Goal: Transaction & Acquisition: Book appointment/travel/reservation

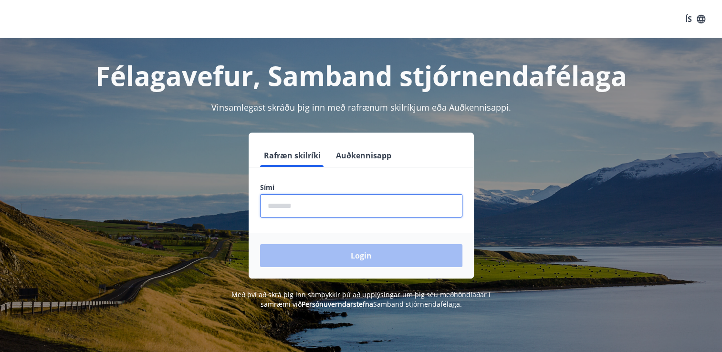
click at [342, 205] on input "phone" at bounding box center [361, 205] width 202 height 23
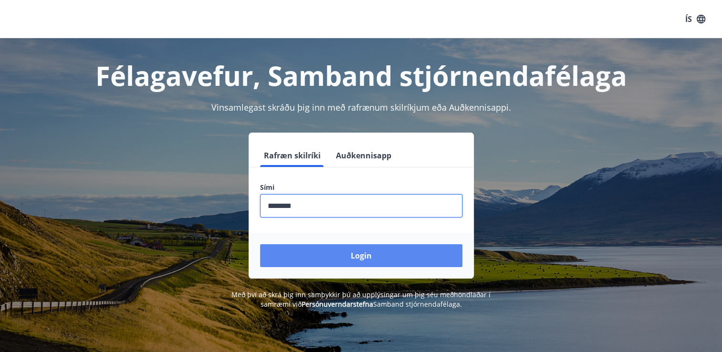
type input "********"
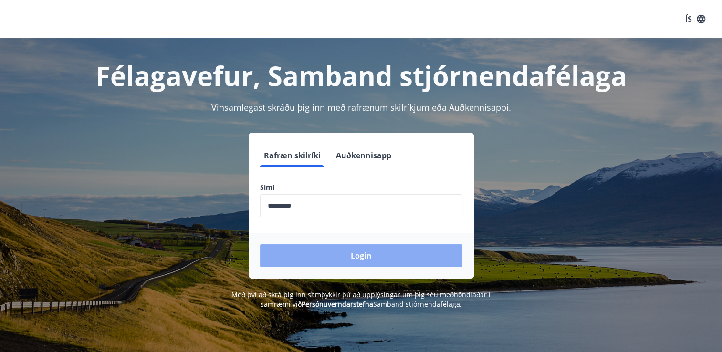
click at [349, 259] on button "Login" at bounding box center [361, 255] width 202 height 23
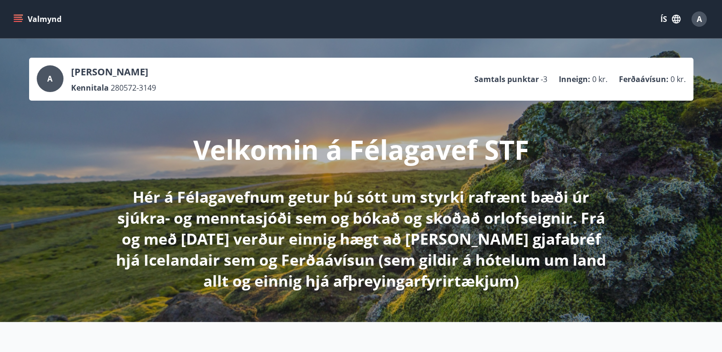
click at [25, 23] on button "Valmynd" at bounding box center [38, 18] width 54 height 17
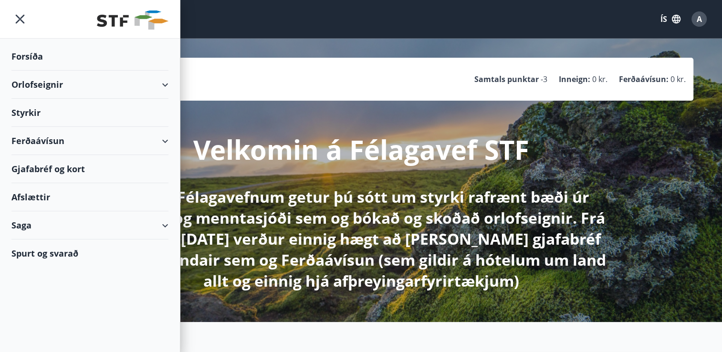
click at [130, 81] on div "Orlofseignir" at bounding box center [89, 85] width 157 height 28
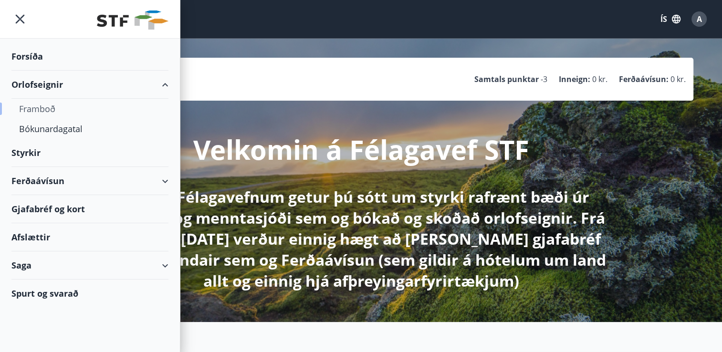
click at [53, 107] on div "Framboð" at bounding box center [90, 109] width 142 height 20
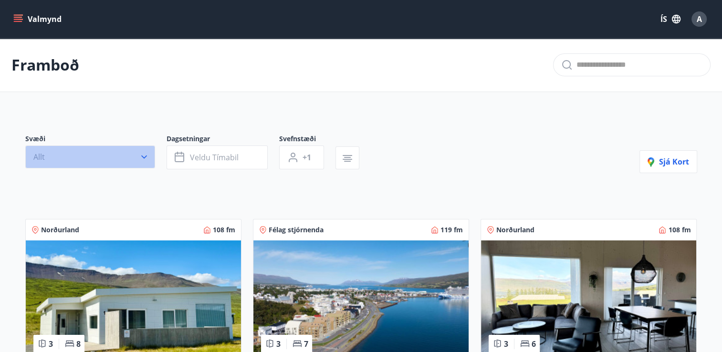
click at [145, 156] on icon "button" at bounding box center [144, 157] width 6 height 3
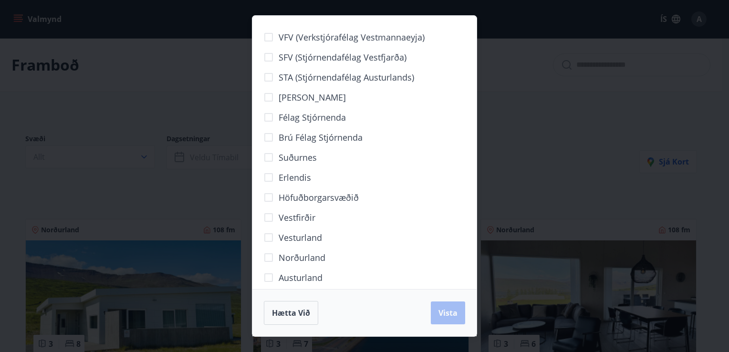
click at [532, 131] on div "VFV (Verkstjórafélag Vestmannaeyja) SFV (Stjórnendafélag Vestfjarða) STA (Stjór…" at bounding box center [364, 176] width 729 height 352
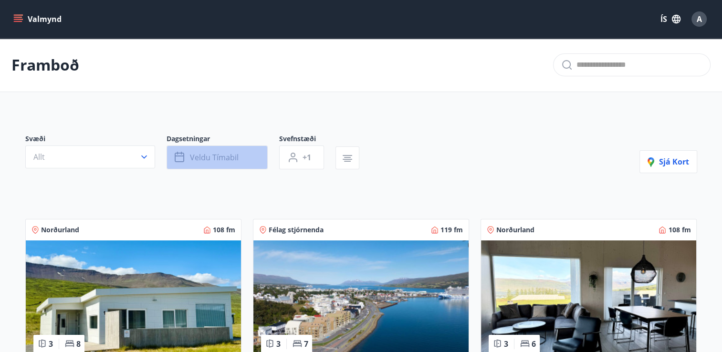
click at [241, 156] on button "Veldu tímabil" at bounding box center [217, 158] width 101 height 24
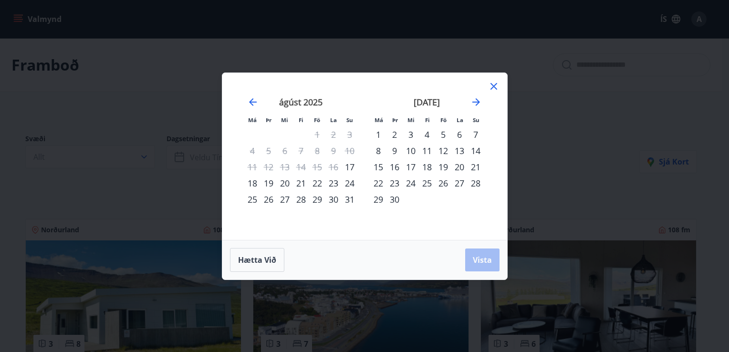
click at [413, 152] on div "10" at bounding box center [411, 151] width 16 height 16
click at [477, 150] on div "14" at bounding box center [476, 151] width 16 height 16
click at [480, 265] on button "Vista" at bounding box center [482, 260] width 34 height 23
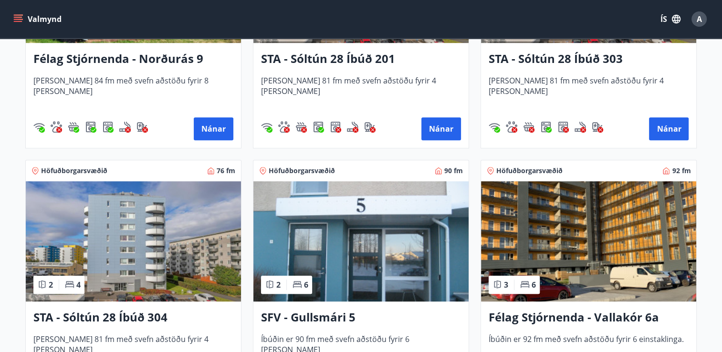
scroll to position [560, 0]
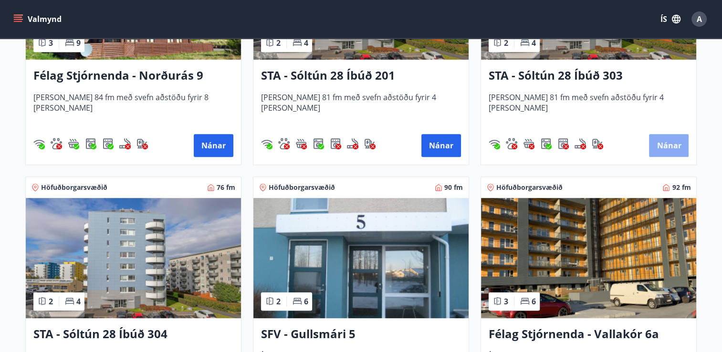
click at [667, 146] on button "Nánar" at bounding box center [669, 145] width 40 height 23
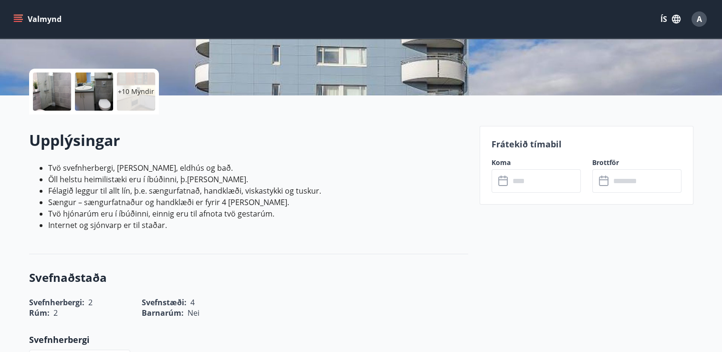
scroll to position [203, 0]
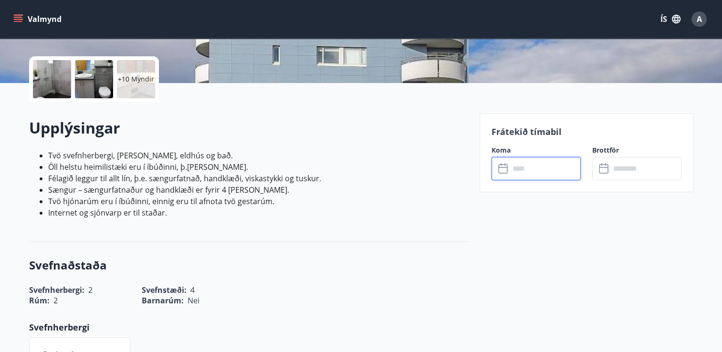
click at [546, 162] on input "text" at bounding box center [545, 168] width 71 height 23
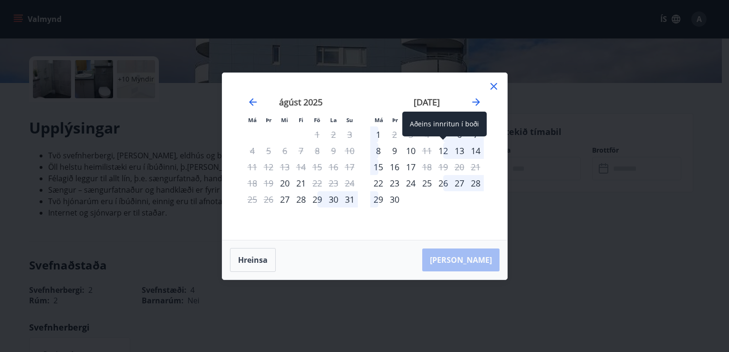
click at [443, 149] on div "12" at bounding box center [443, 151] width 16 height 16
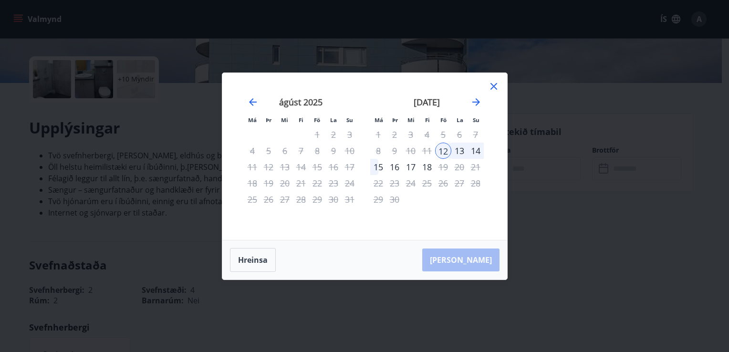
click at [494, 87] on icon at bounding box center [493, 86] width 11 height 11
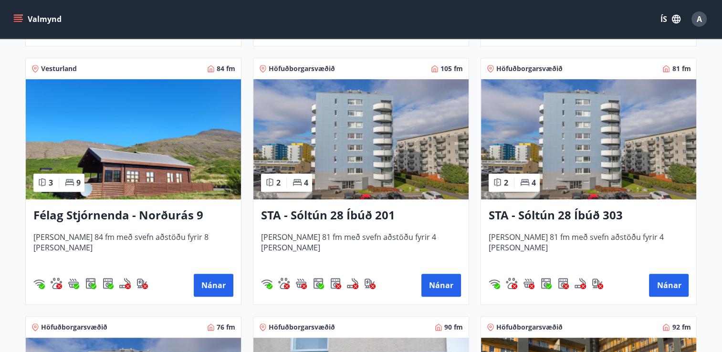
scroll to position [439, 0]
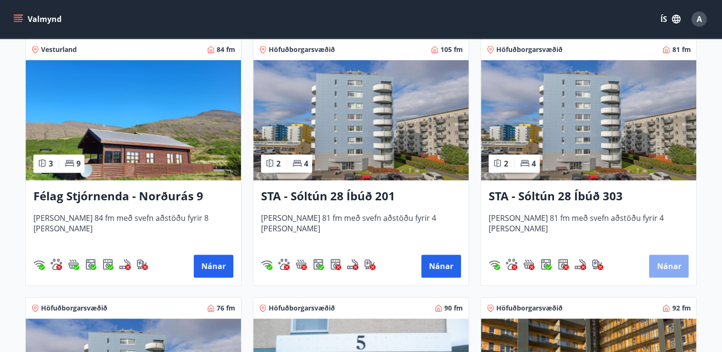
click at [671, 264] on button "Nánar" at bounding box center [669, 266] width 40 height 23
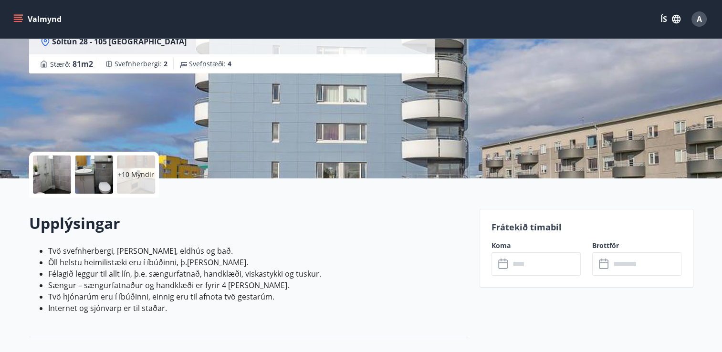
scroll to position [120, 0]
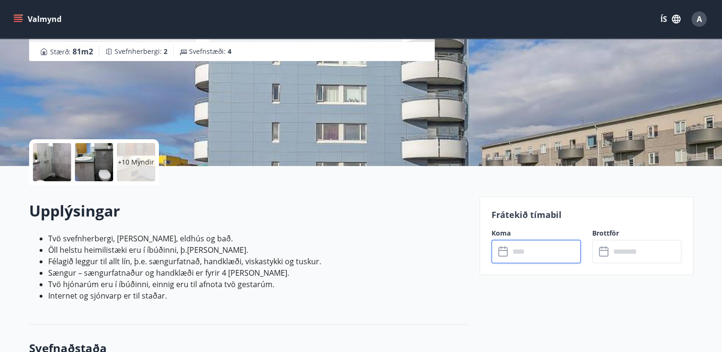
click at [524, 250] on input "text" at bounding box center [545, 251] width 71 height 23
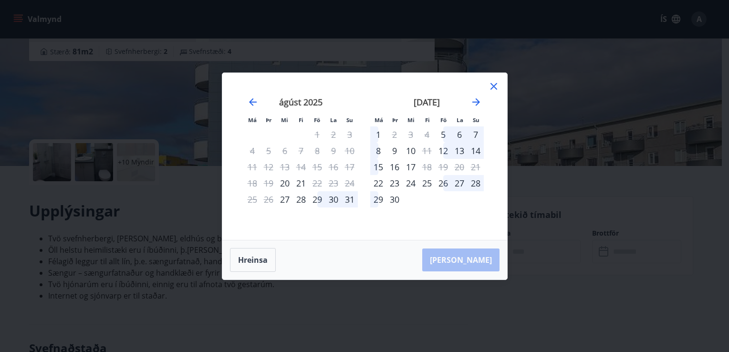
click at [494, 87] on icon at bounding box center [493, 86] width 7 height 7
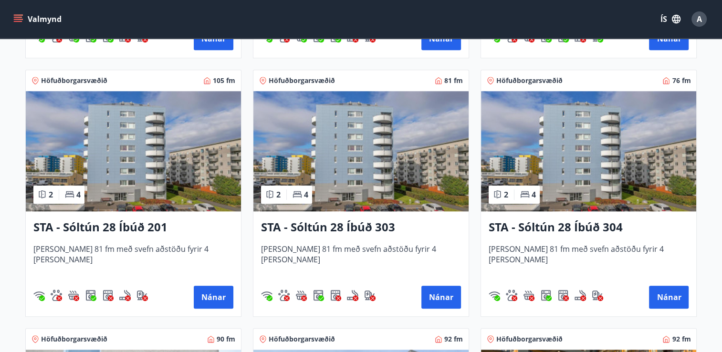
scroll to position [935, 0]
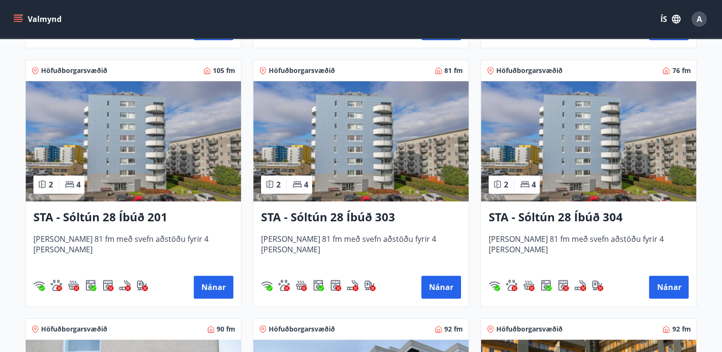
click at [20, 21] on icon "menu" at bounding box center [18, 19] width 10 height 10
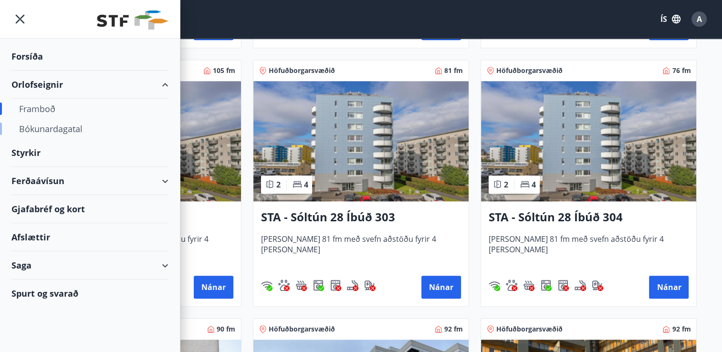
click at [63, 123] on div "Bókunardagatal" at bounding box center [90, 129] width 142 height 20
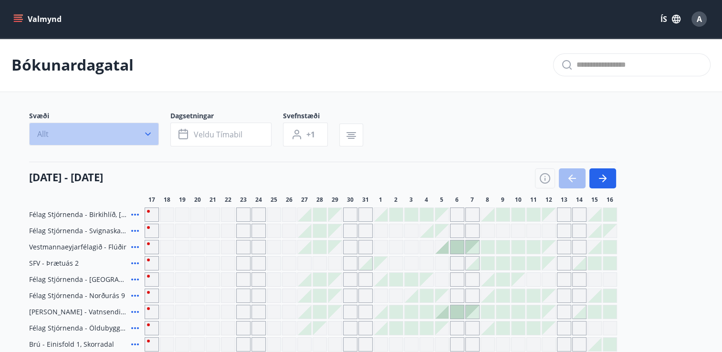
click at [149, 136] on icon "button" at bounding box center [148, 134] width 10 height 10
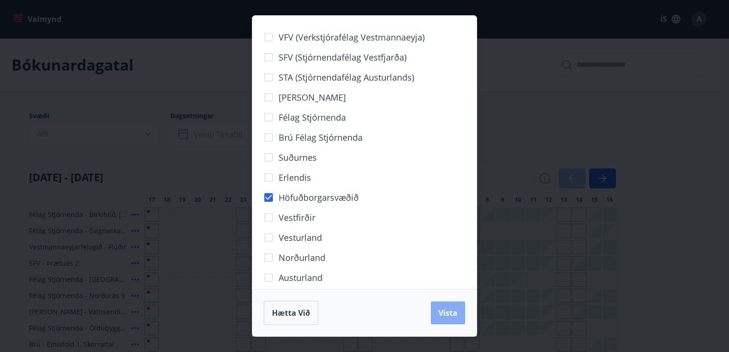
click at [456, 317] on span "Vista" at bounding box center [447, 313] width 19 height 10
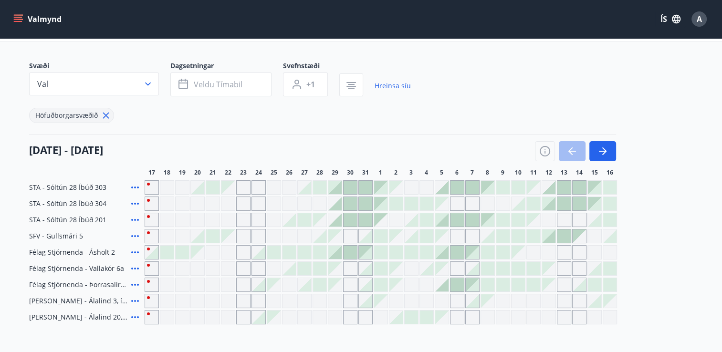
scroll to position [51, 0]
click at [245, 91] on button "Veldu tímabil" at bounding box center [220, 84] width 101 height 24
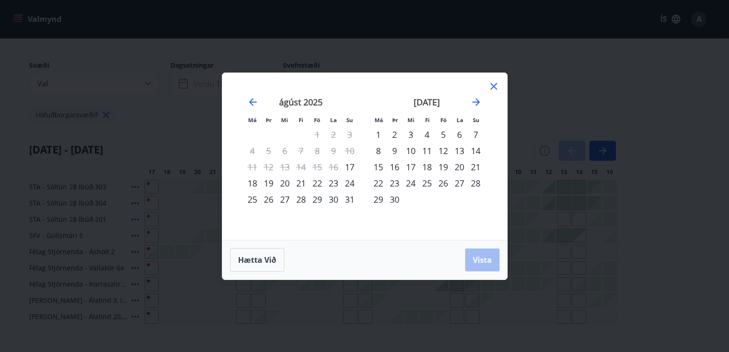
click at [412, 154] on div "10" at bounding box center [411, 151] width 16 height 16
click at [476, 152] on div "14" at bounding box center [476, 151] width 16 height 16
click at [484, 261] on span "Vista" at bounding box center [482, 260] width 19 height 10
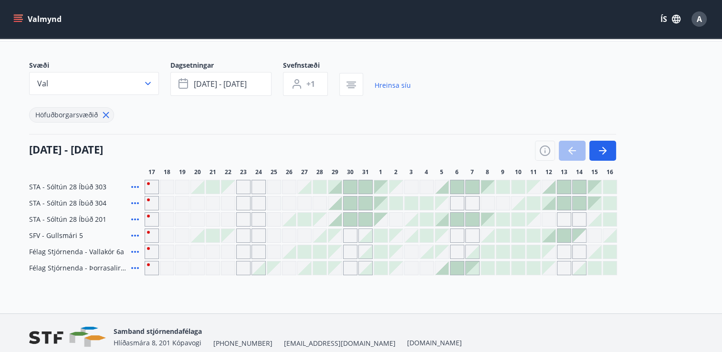
click at [535, 220] on div "Gráir dagar eru ekki bókanlegir" at bounding box center [533, 219] width 13 height 13
drag, startPoint x: 535, startPoint y: 220, endPoint x: 545, endPoint y: 148, distance: 72.3
click at [535, 220] on div "Gráir dagar eru ekki bókanlegir" at bounding box center [533, 219] width 13 height 13
click at [545, 146] on icon "button" at bounding box center [545, 151] width 10 height 10
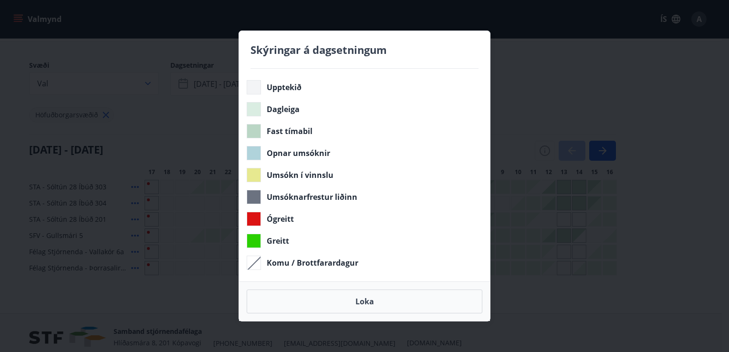
click at [545, 148] on div "Skýringar á dagsetningum Upptekið Dagleiga Fast tímabil Opnar umsóknir Umsókn í…" at bounding box center [364, 176] width 729 height 352
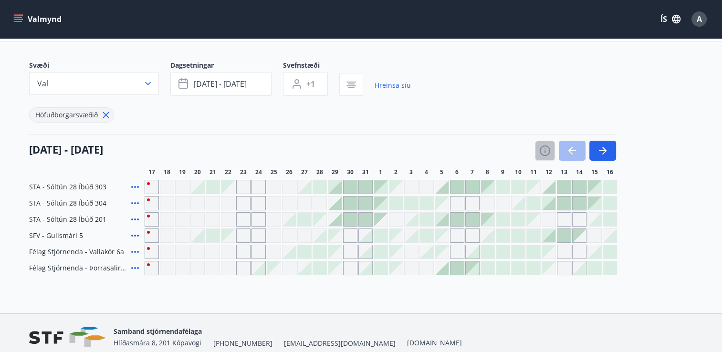
click at [545, 148] on icon "button" at bounding box center [544, 148] width 1 height 1
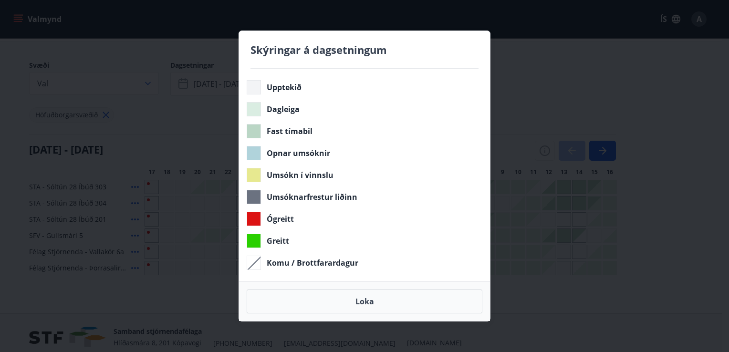
click at [520, 80] on div "Skýringar á dagsetningum Upptekið Dagleiga Fast tímabil Opnar umsóknir Umsókn í…" at bounding box center [364, 176] width 729 height 352
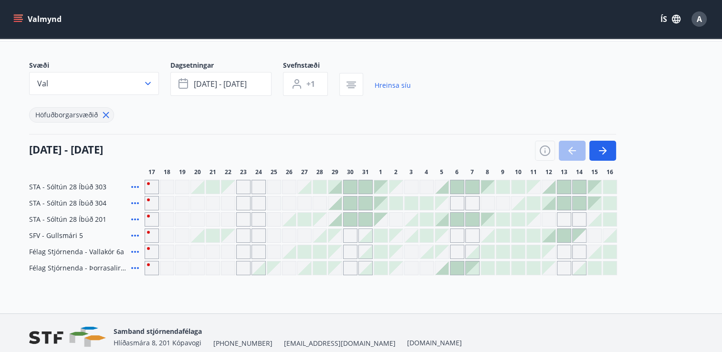
click at [579, 219] on div "Gráir dagar eru ekki bókanlegir" at bounding box center [579, 219] width 14 height 14
drag, startPoint x: 579, startPoint y: 219, endPoint x: 535, endPoint y: 219, distance: 43.9
click at [579, 219] on div "Gráir dagar eru ekki bókanlegir" at bounding box center [579, 219] width 14 height 14
click at [530, 219] on div "Gráir dagar eru ekki bókanlegir" at bounding box center [533, 219] width 13 height 13
click at [513, 217] on div at bounding box center [381, 219] width 472 height 14
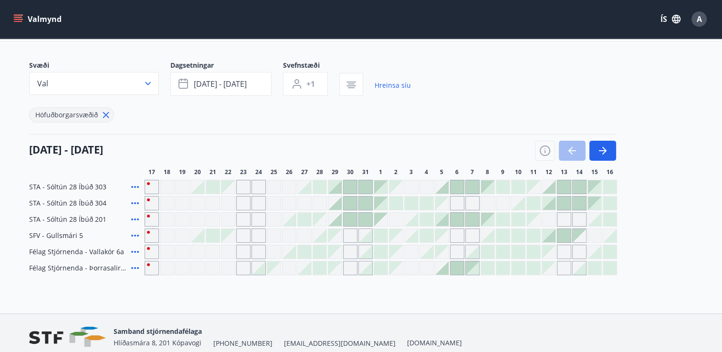
click at [535, 219] on div "Gráir dagar eru ekki bókanlegir" at bounding box center [533, 219] width 13 height 13
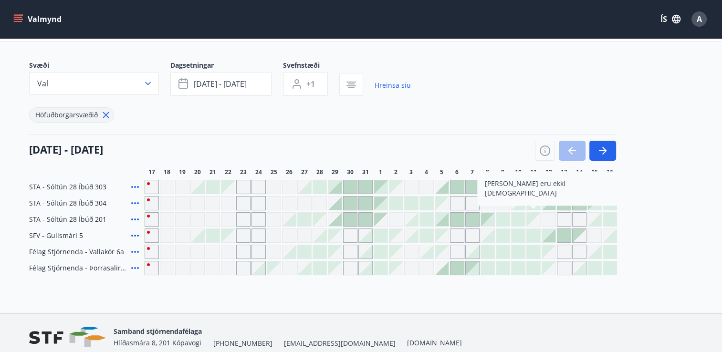
click at [515, 235] on div at bounding box center [517, 235] width 13 height 13
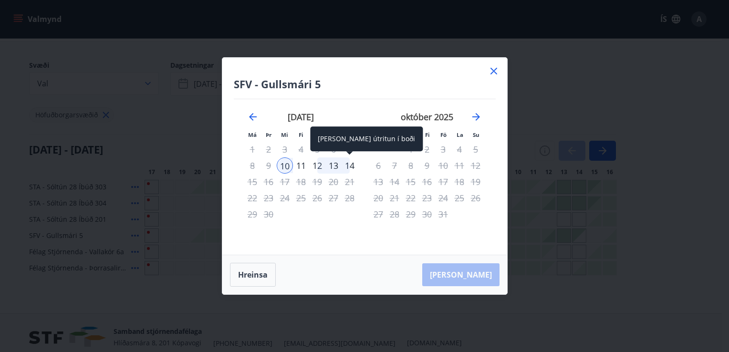
click at [351, 166] on div "14" at bounding box center [350, 165] width 16 height 16
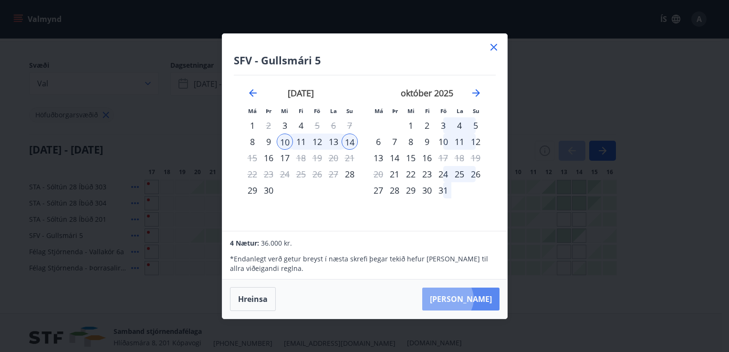
click at [477, 299] on button "Taka Frá" at bounding box center [460, 299] width 77 height 23
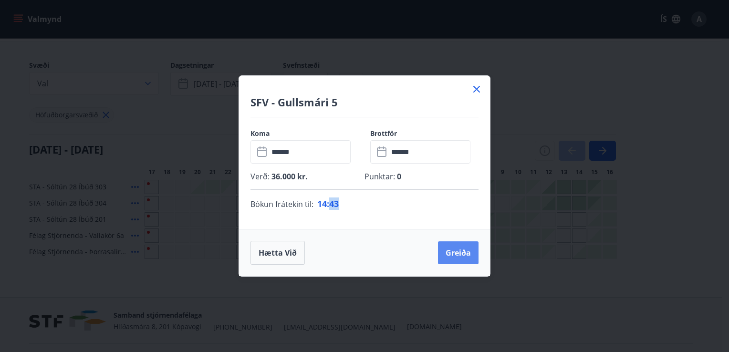
drag, startPoint x: 452, startPoint y: 287, endPoint x: 458, endPoint y: 257, distance: 30.6
click at [458, 257] on div "SFV - Gullsmári 5 Koma ​ ****** ​ Brottför ​ ****** ​ Verð : 36.000 kr. Punktar…" at bounding box center [364, 176] width 729 height 352
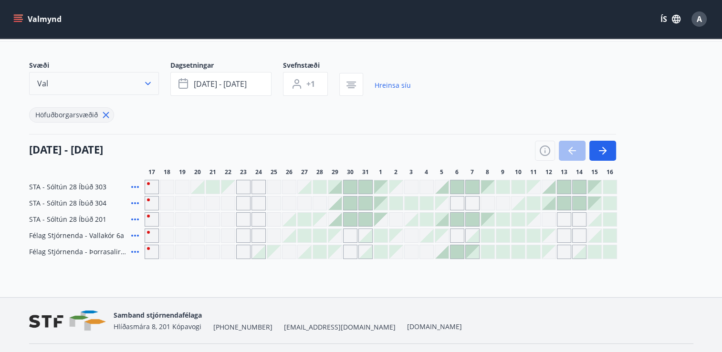
click at [148, 80] on icon "button" at bounding box center [148, 84] width 10 height 10
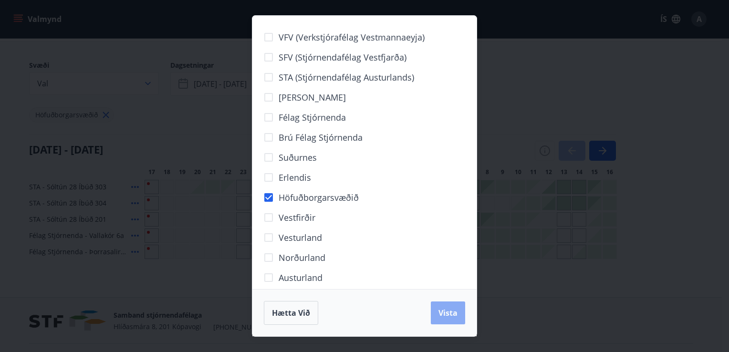
click at [454, 312] on span "Vista" at bounding box center [447, 313] width 19 height 10
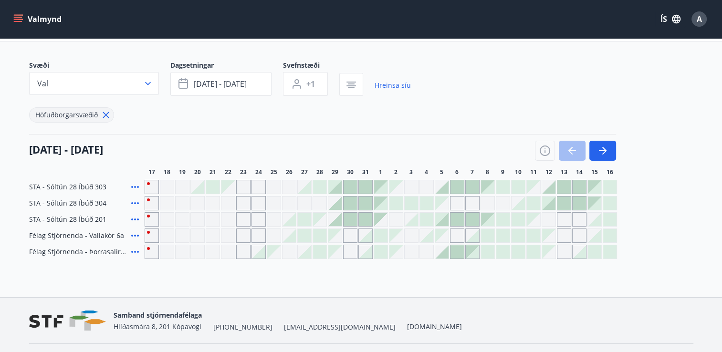
click at [134, 220] on icon at bounding box center [134, 219] width 11 height 11
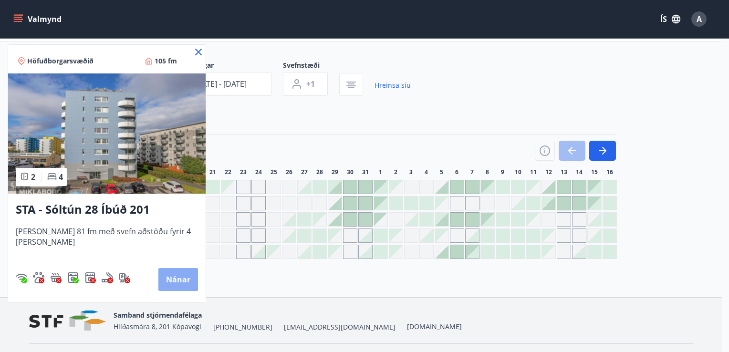
click at [167, 281] on button "Nánar" at bounding box center [178, 279] width 40 height 23
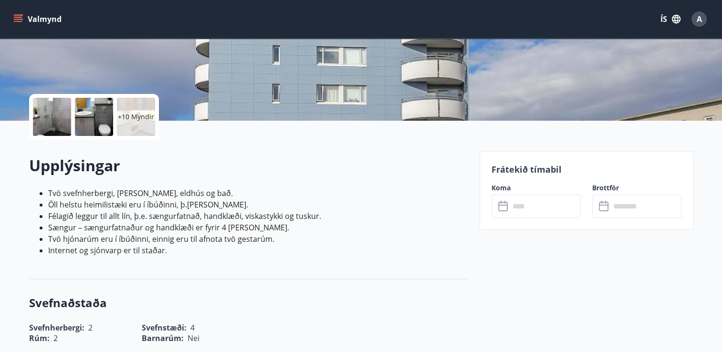
scroll to position [172, 0]
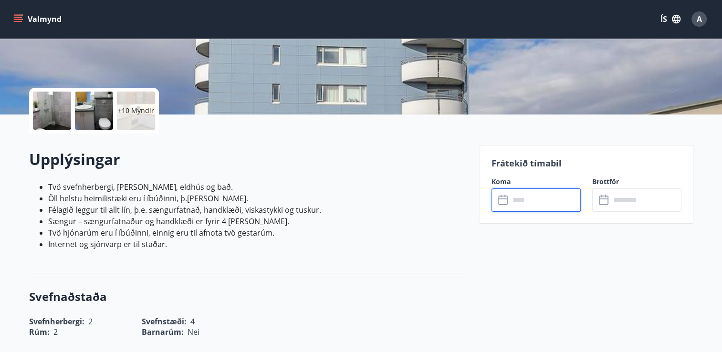
click at [542, 203] on input "text" at bounding box center [545, 199] width 71 height 23
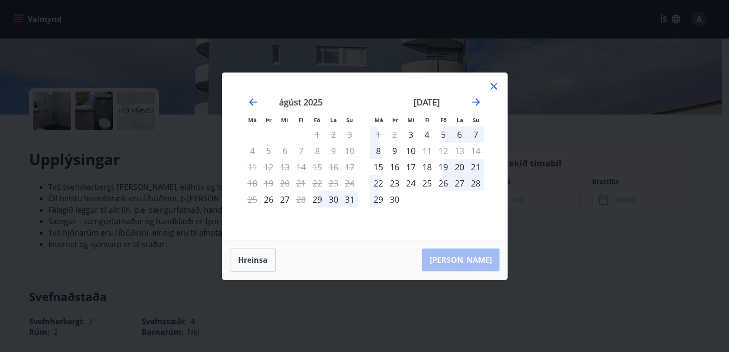
click at [494, 87] on icon at bounding box center [493, 86] width 7 height 7
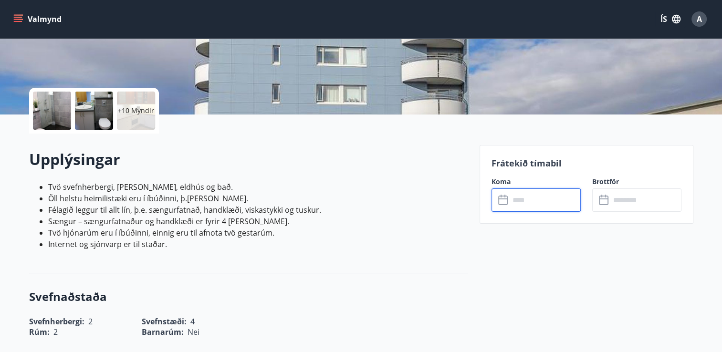
click at [699, 20] on span "A" at bounding box center [699, 19] width 5 height 10
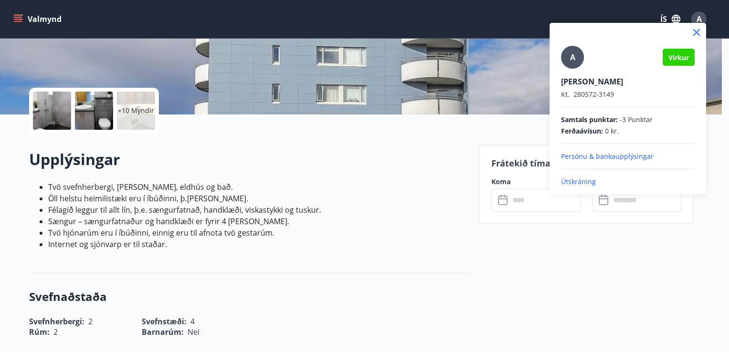
click at [699, 33] on icon at bounding box center [696, 32] width 7 height 7
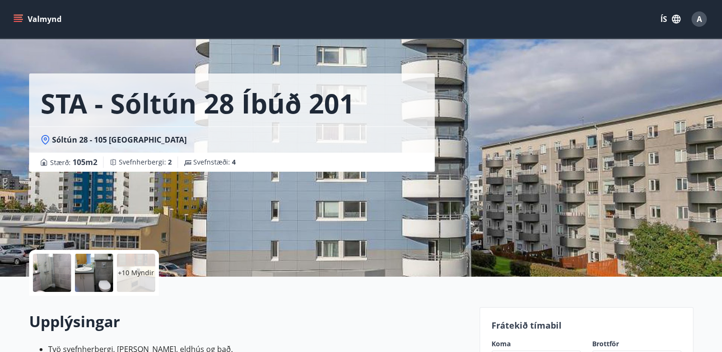
scroll to position [0, 0]
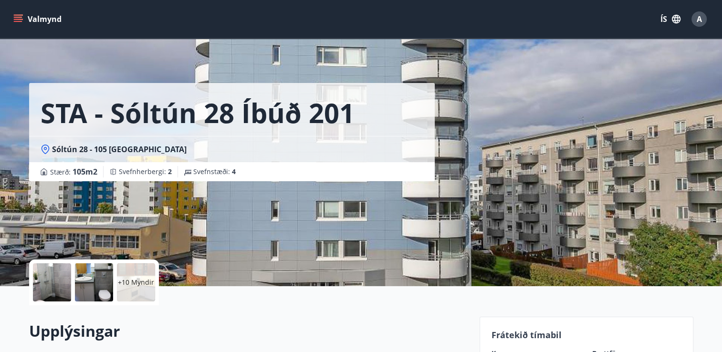
click at [19, 21] on icon "menu" at bounding box center [18, 21] width 9 height 1
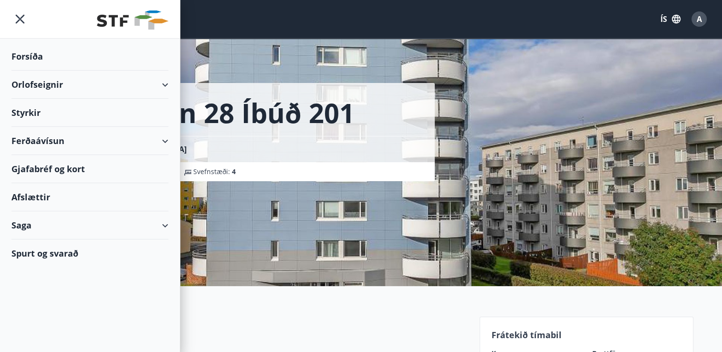
click at [69, 84] on div "Orlofseignir" at bounding box center [89, 85] width 157 height 28
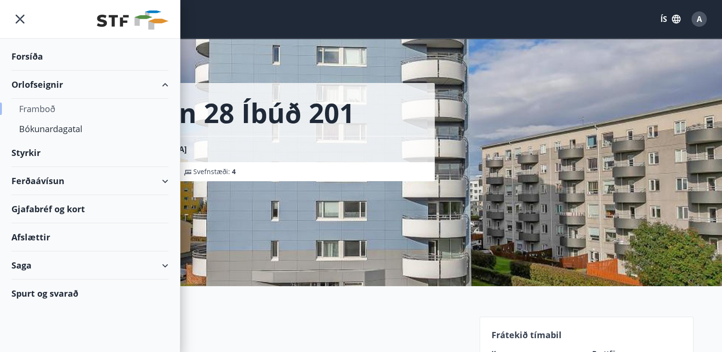
click at [44, 108] on div "Framboð" at bounding box center [90, 109] width 142 height 20
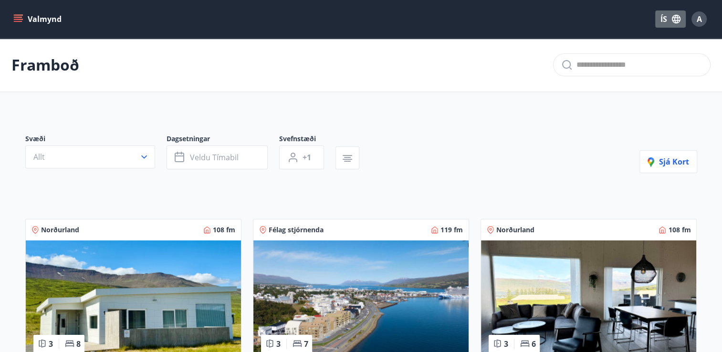
click at [676, 21] on icon "button" at bounding box center [676, 19] width 9 height 9
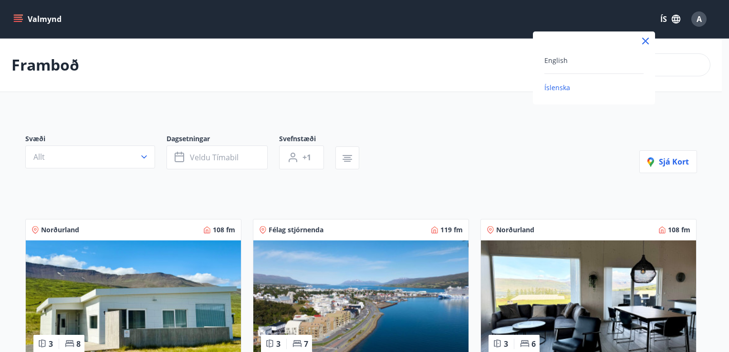
click at [660, 20] on div at bounding box center [364, 176] width 729 height 352
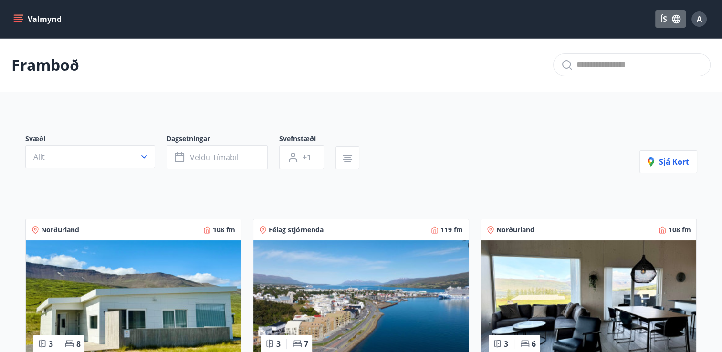
click at [665, 19] on button "ÍS" at bounding box center [670, 18] width 31 height 17
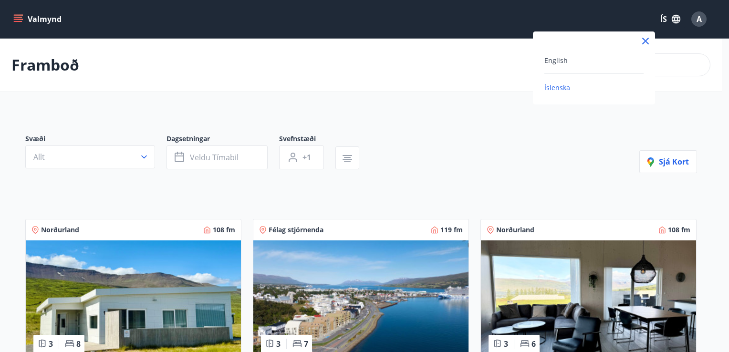
click at [665, 19] on div at bounding box center [364, 176] width 729 height 352
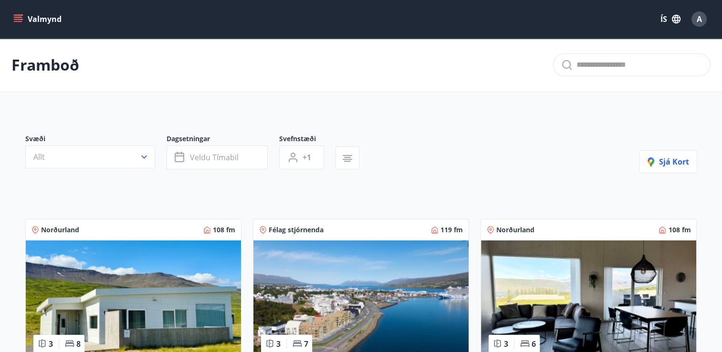
click at [21, 17] on icon "menu" at bounding box center [18, 17] width 9 height 1
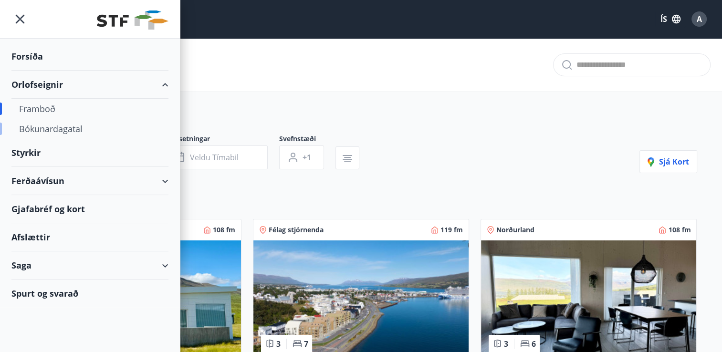
click at [55, 131] on div "Bókunardagatal" at bounding box center [90, 129] width 142 height 20
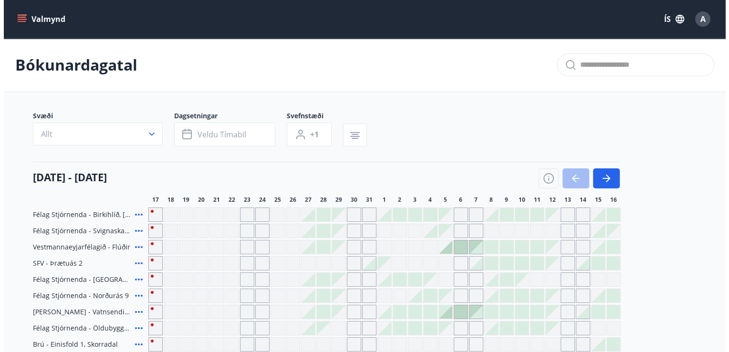
scroll to position [254, 0]
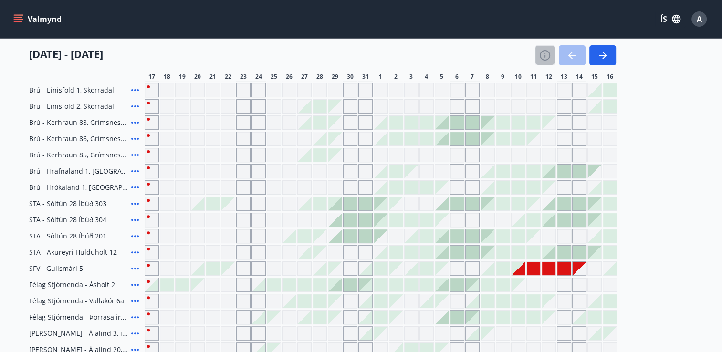
click at [541, 54] on icon "button" at bounding box center [544, 55] width 11 height 11
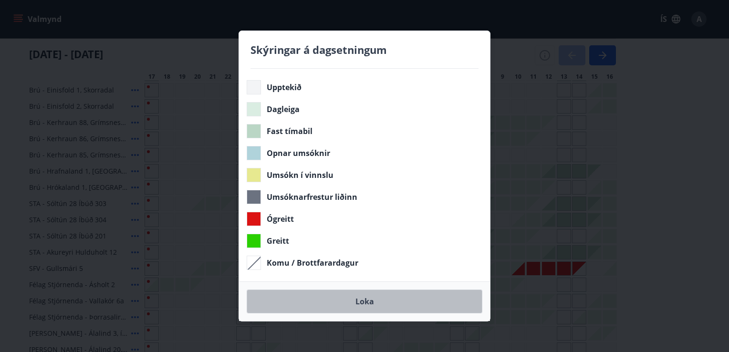
click at [367, 300] on button "Loka" at bounding box center [365, 302] width 236 height 24
click at [384, 311] on button "Loka" at bounding box center [365, 302] width 236 height 24
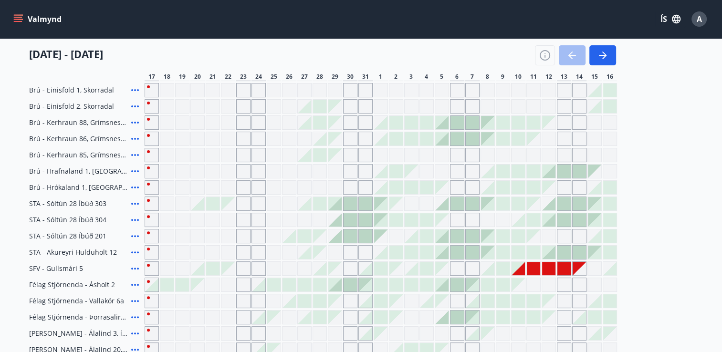
click at [576, 268] on div "Gráir dagar eru ekki bókanlegir" at bounding box center [579, 268] width 13 height 13
click at [564, 271] on div at bounding box center [563, 268] width 13 height 13
click at [563, 267] on div at bounding box center [563, 268] width 13 height 13
click at [136, 267] on icon at bounding box center [134, 268] width 11 height 11
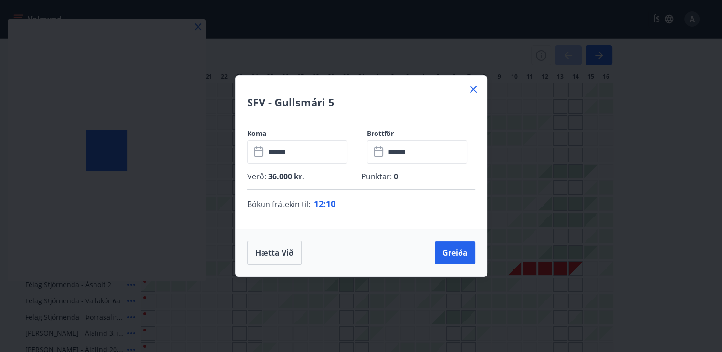
click at [133, 268] on body "Valmynd ÍS A Bókunardagatal Svæði Allt Dagsetningar Veldu tímabil Svefnstæði +1…" at bounding box center [361, 134] width 722 height 777
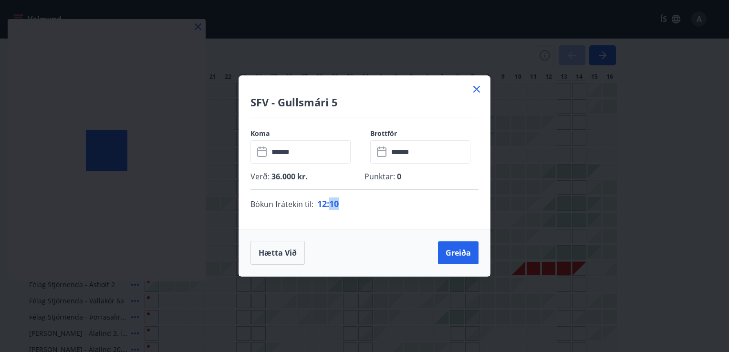
click at [133, 268] on div "SFV - Gullsmári 5 Koma ​ ****** ​ Brottför ​ ****** ​ Verð : 36.000 kr. Punktar…" at bounding box center [364, 176] width 729 height 352
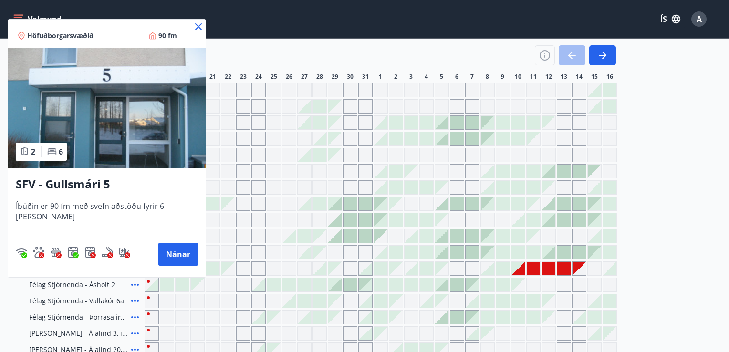
click at [282, 255] on div at bounding box center [364, 176] width 729 height 352
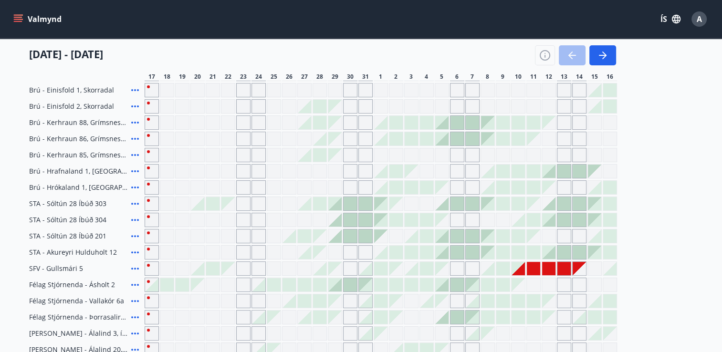
click at [133, 268] on icon at bounding box center [134, 268] width 11 height 11
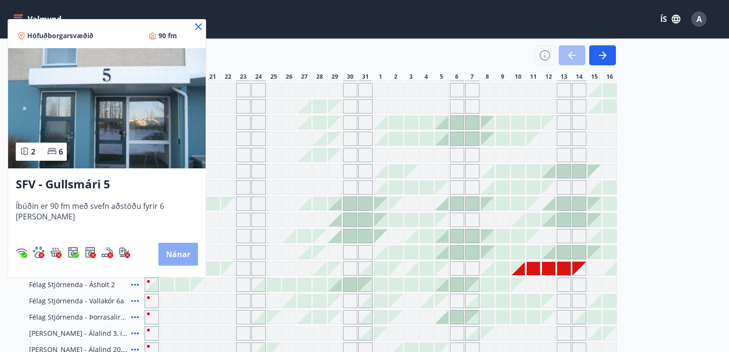
click at [174, 259] on button "Nánar" at bounding box center [178, 254] width 40 height 23
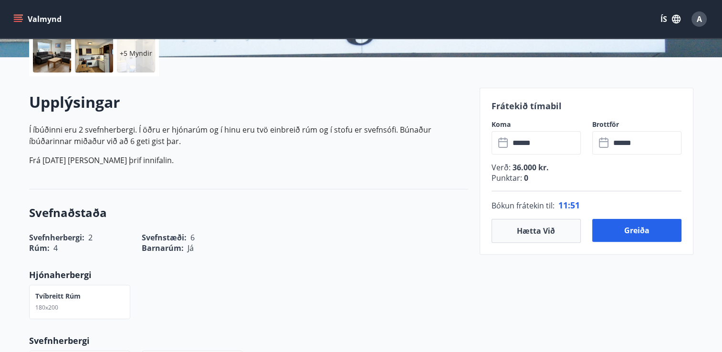
scroll to position [241, 0]
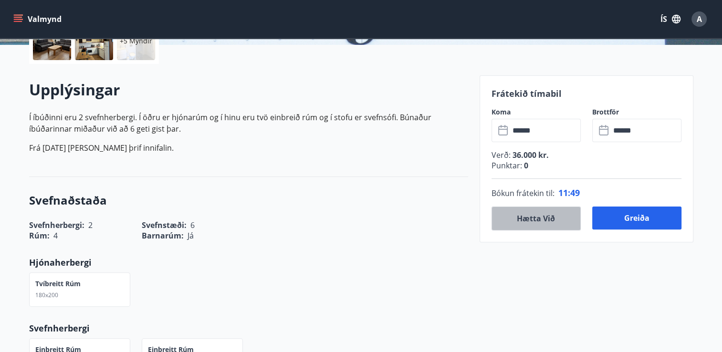
click at [538, 220] on button "Hætta við" at bounding box center [535, 219] width 89 height 24
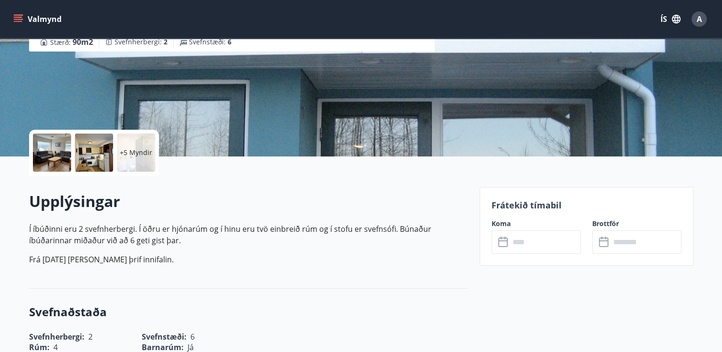
scroll to position [95, 0]
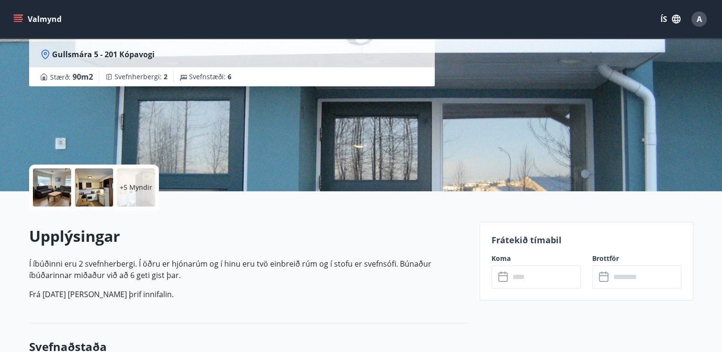
click at [14, 19] on icon "menu" at bounding box center [19, 19] width 10 height 1
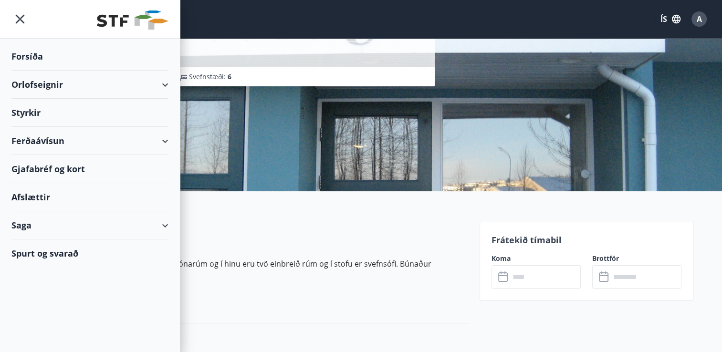
click at [31, 85] on div "Orlofseignir" at bounding box center [89, 85] width 157 height 28
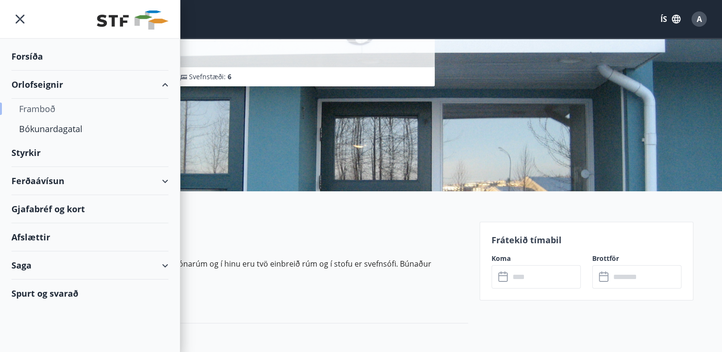
click at [36, 110] on div "Framboð" at bounding box center [90, 109] width 142 height 20
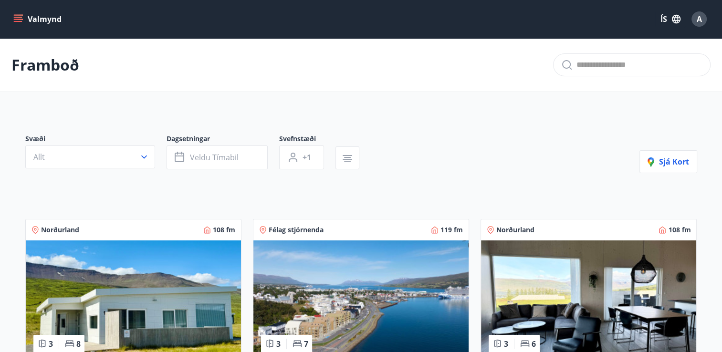
click at [18, 21] on icon "menu" at bounding box center [18, 21] width 9 height 1
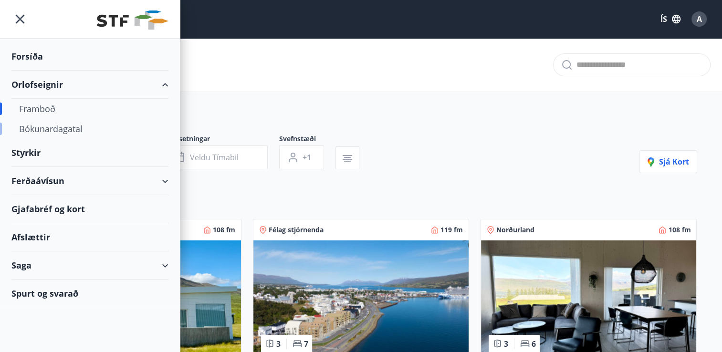
click at [48, 125] on div "Bókunardagatal" at bounding box center [90, 129] width 142 height 20
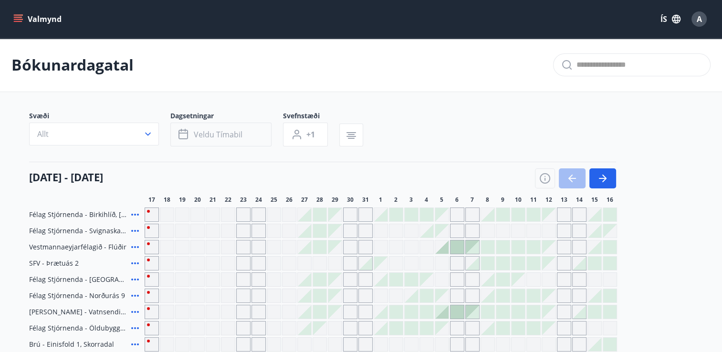
click at [247, 134] on button "Veldu tímabil" at bounding box center [220, 135] width 101 height 24
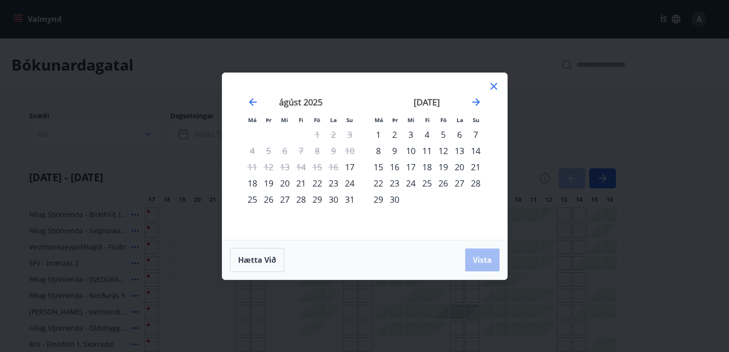
click at [410, 151] on div "10" at bounding box center [411, 151] width 16 height 16
click at [478, 151] on div "14" at bounding box center [476, 151] width 16 height 16
click at [480, 262] on span "Vista" at bounding box center [482, 260] width 19 height 10
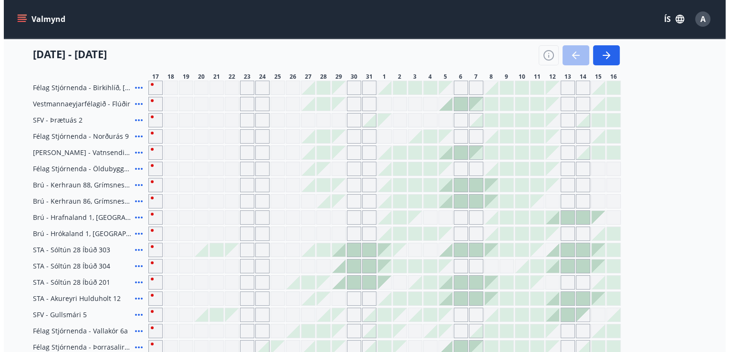
scroll to position [146, 0]
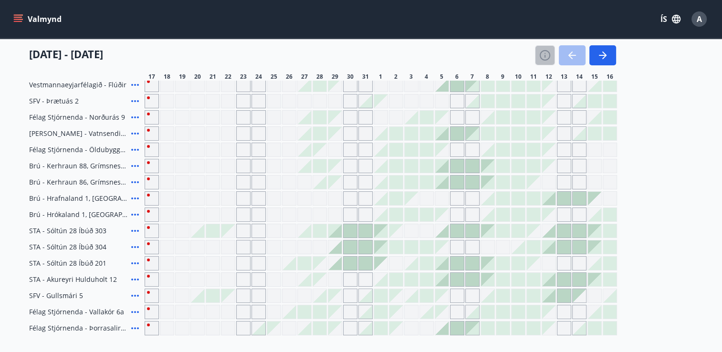
click at [547, 56] on icon "button" at bounding box center [544, 55] width 11 height 11
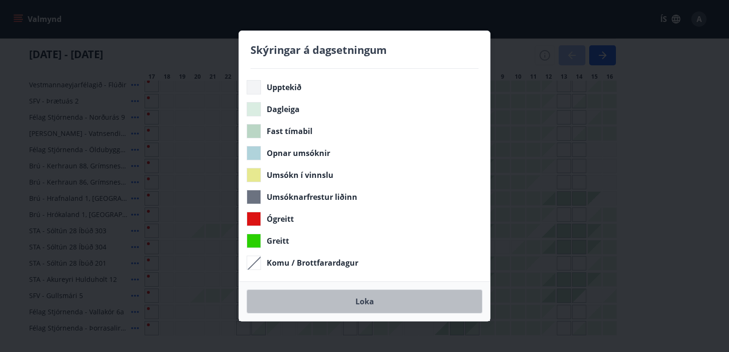
click at [373, 304] on button "Loka" at bounding box center [365, 302] width 236 height 24
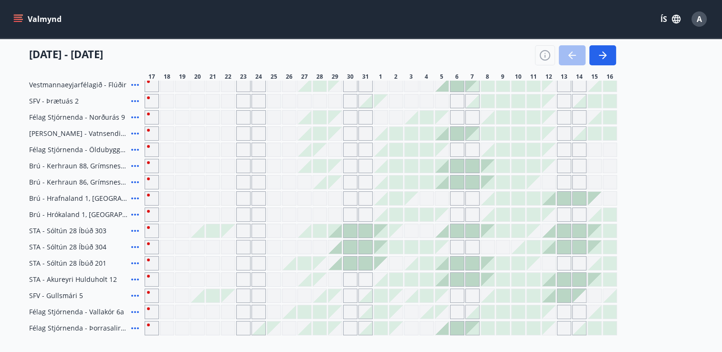
click at [515, 247] on div at bounding box center [517, 246] width 13 height 13
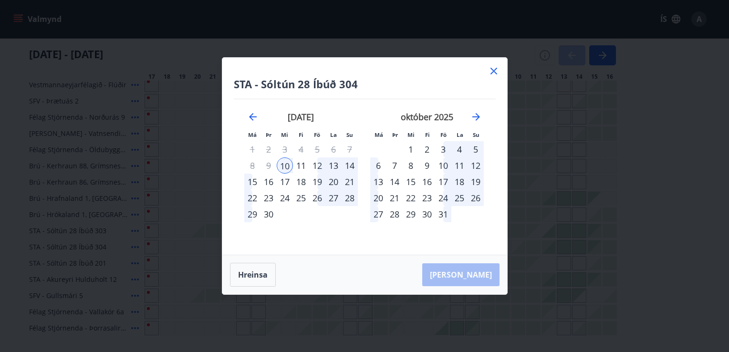
click at [351, 166] on div "14" at bounding box center [350, 165] width 16 height 16
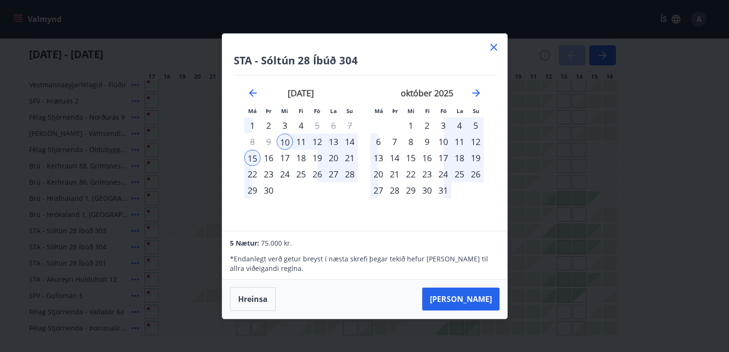
click at [493, 48] on icon at bounding box center [493, 47] width 7 height 7
click at [260, 305] on div "Gráir dagar eru ekki bókanlegir" at bounding box center [258, 312] width 14 height 14
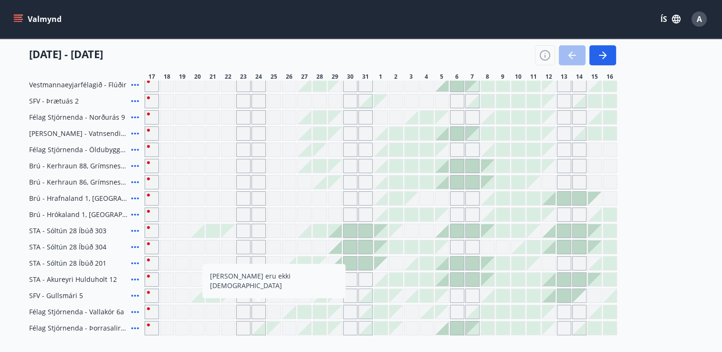
click at [135, 296] on icon at bounding box center [135, 296] width 8 height 2
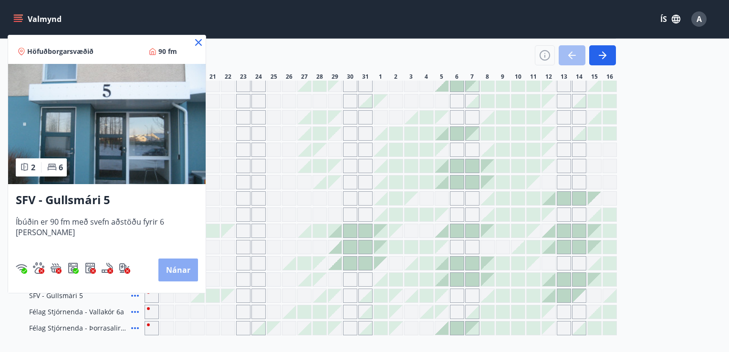
click at [174, 271] on button "Nánar" at bounding box center [178, 270] width 40 height 23
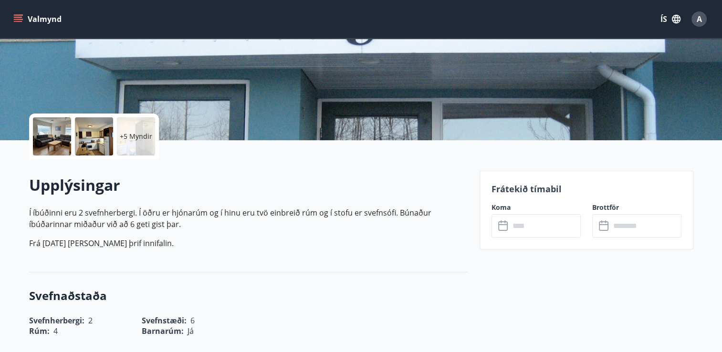
scroll to position [166, 0]
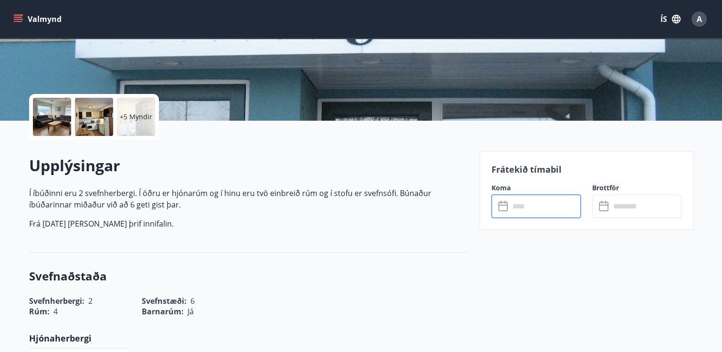
click at [517, 208] on input "text" at bounding box center [545, 206] width 71 height 23
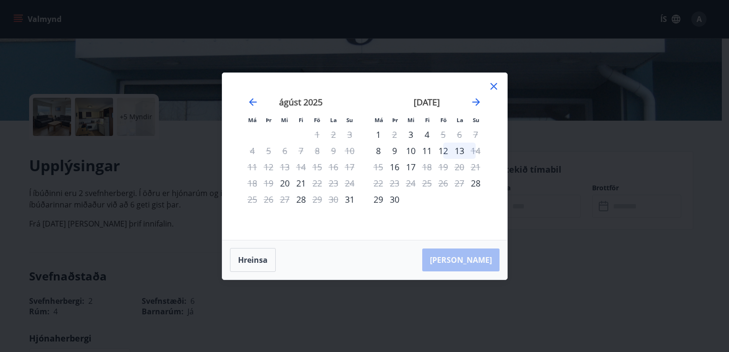
click at [412, 151] on div "10" at bounding box center [411, 151] width 16 height 16
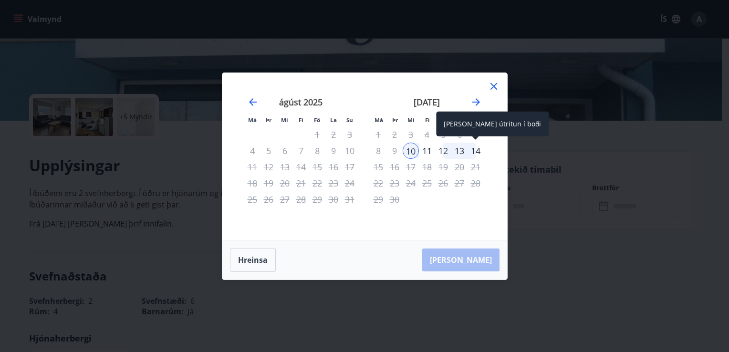
click at [473, 150] on div "14" at bounding box center [476, 151] width 16 height 16
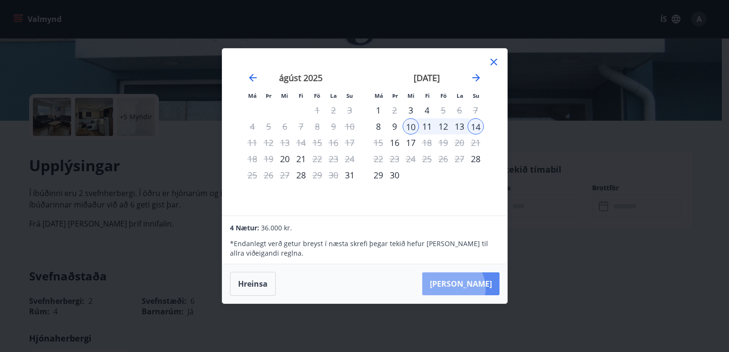
click at [482, 288] on button "Taka Frá" at bounding box center [460, 283] width 77 height 23
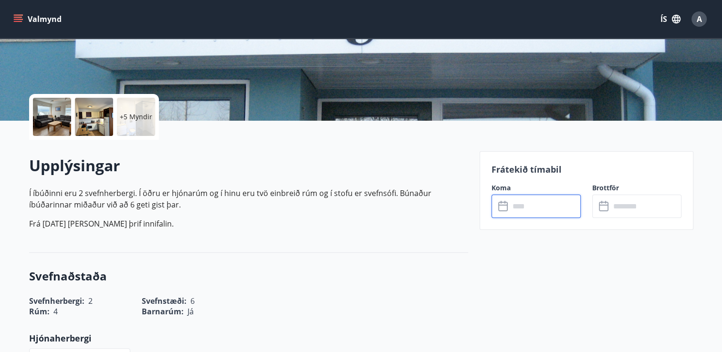
type input "******"
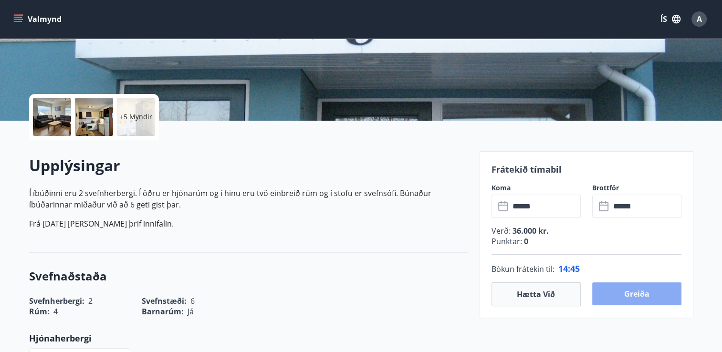
click at [637, 299] on button "Greiða" at bounding box center [636, 293] width 89 height 23
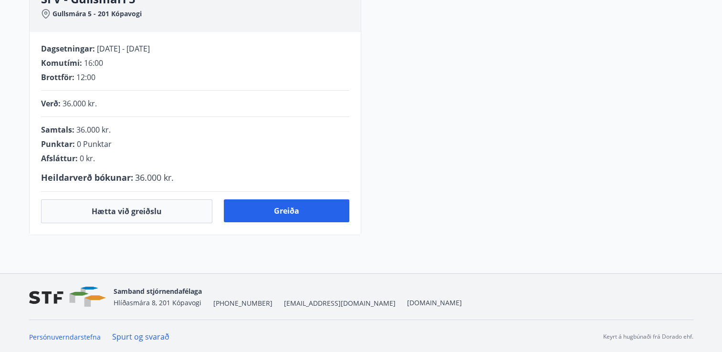
scroll to position [166, 0]
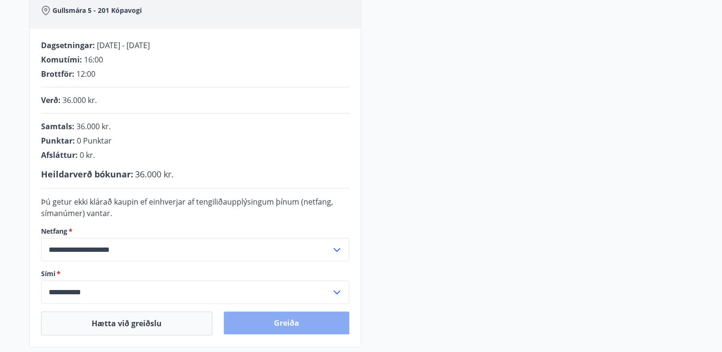
click at [304, 321] on button "Greiða" at bounding box center [286, 323] width 125 height 23
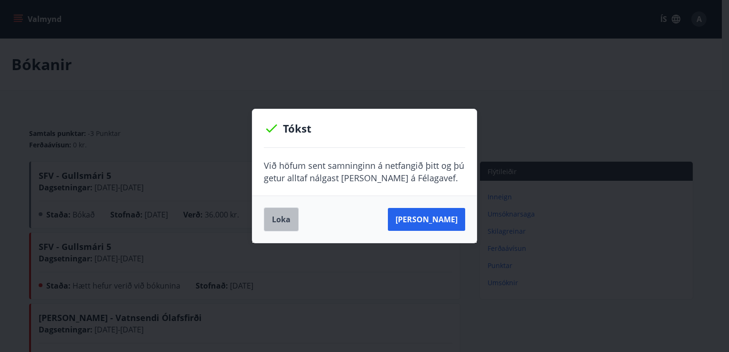
click at [281, 217] on button "Loka" at bounding box center [281, 220] width 35 height 24
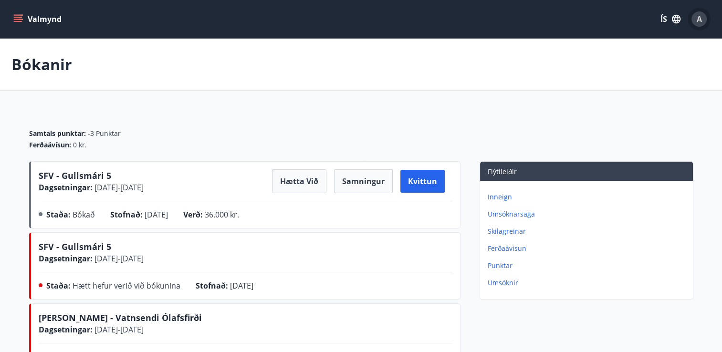
click at [697, 18] on span "A" at bounding box center [699, 19] width 5 height 10
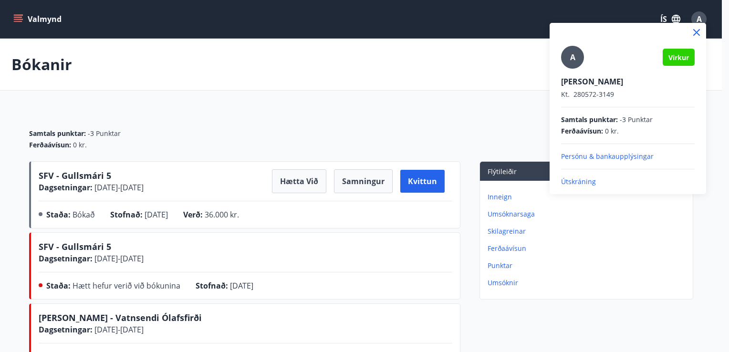
click at [581, 181] on p "Útskráning" at bounding box center [628, 182] width 134 height 10
